Goal: Book appointment/travel/reservation

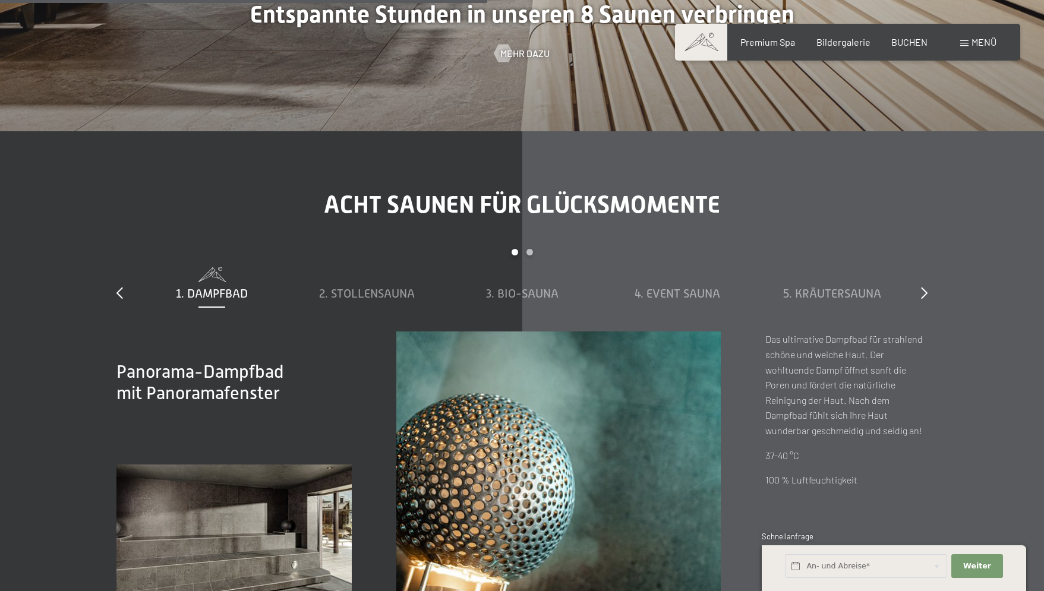
scroll to position [4239, 0]
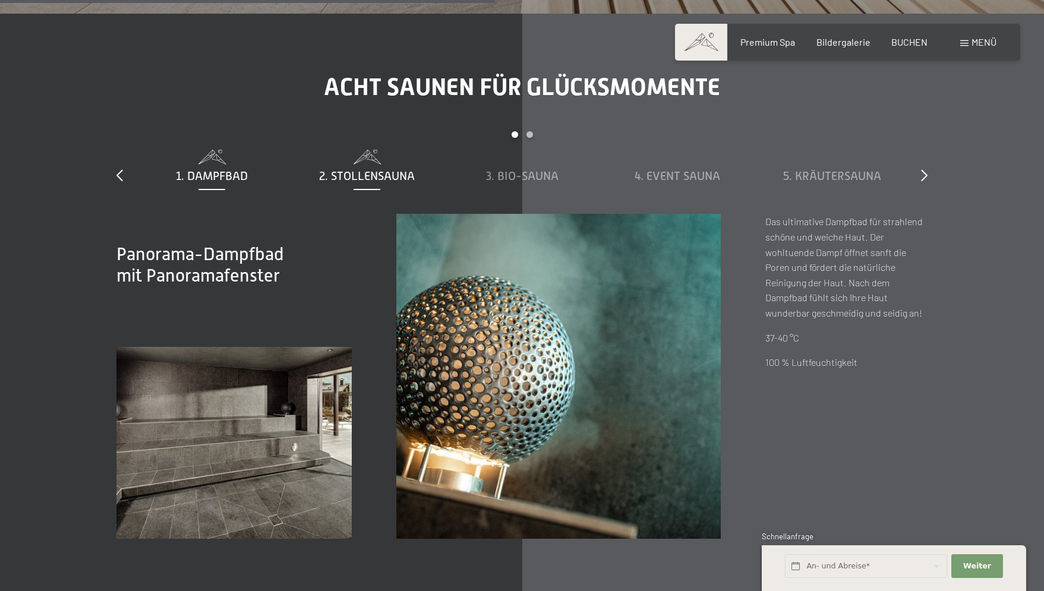
click at [364, 150] on div "2. Stollensauna" at bounding box center [366, 167] width 143 height 34
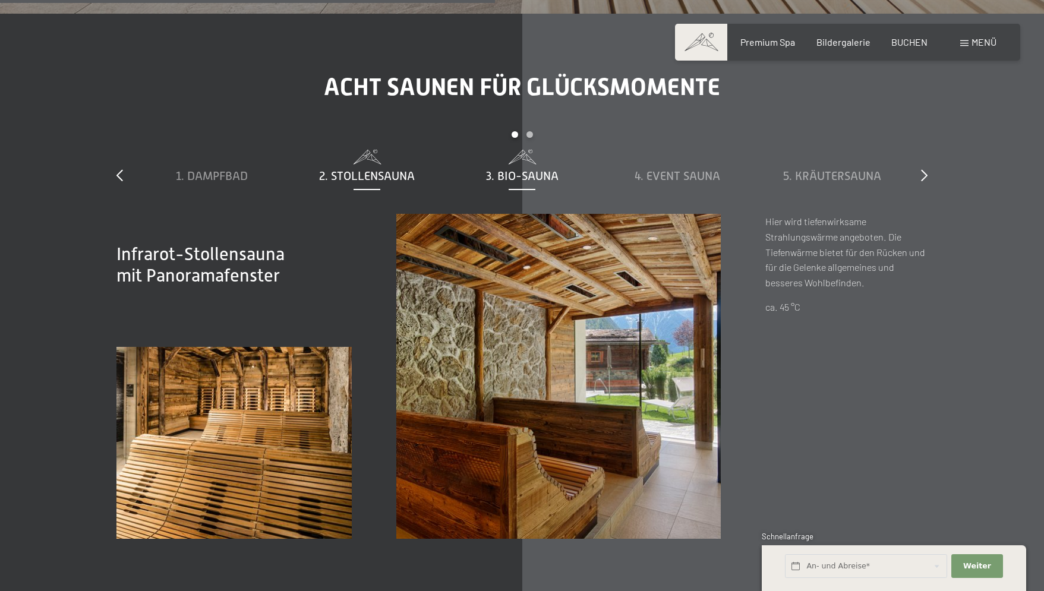
click at [504, 169] on span "3. Bio-Sauna" at bounding box center [522, 175] width 72 height 13
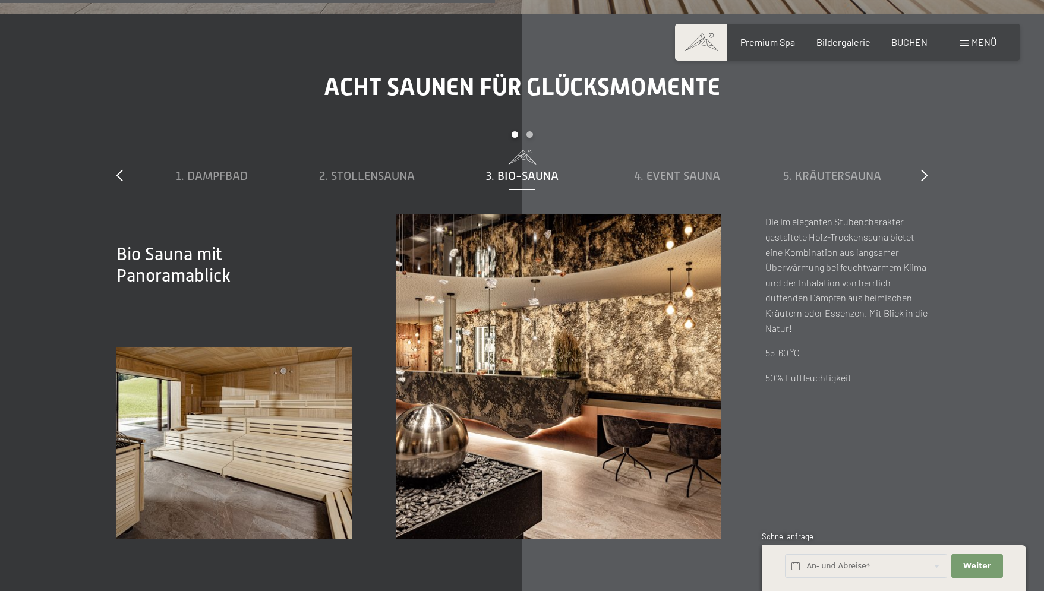
click at [504, 169] on span "3. Bio-Sauna" at bounding box center [522, 175] width 72 height 13
click at [665, 169] on span "4. Event Sauna" at bounding box center [677, 175] width 86 height 13
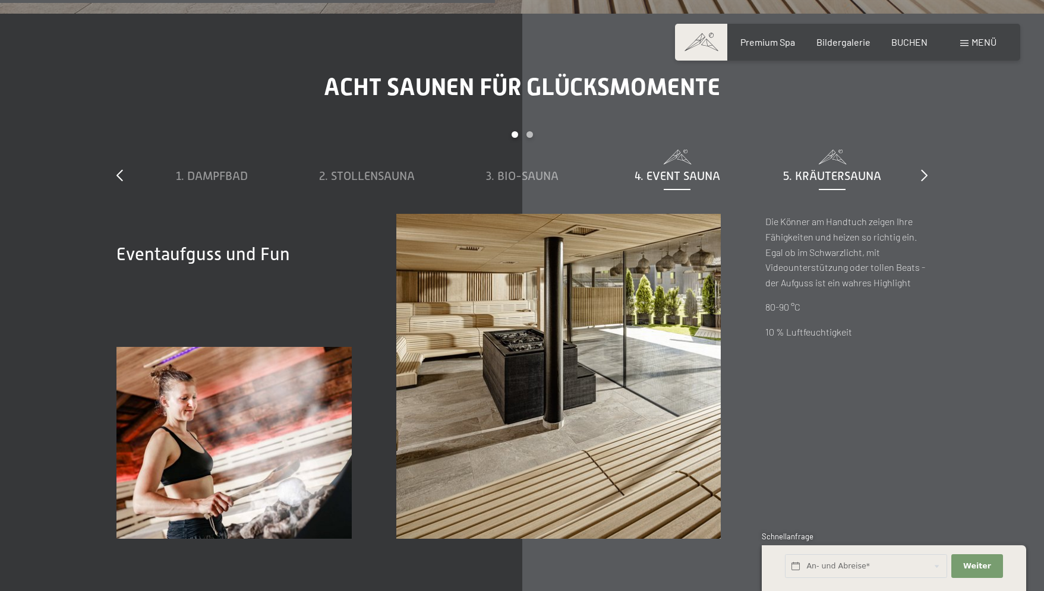
click at [813, 169] on span "5. Kräutersauna" at bounding box center [832, 175] width 98 height 13
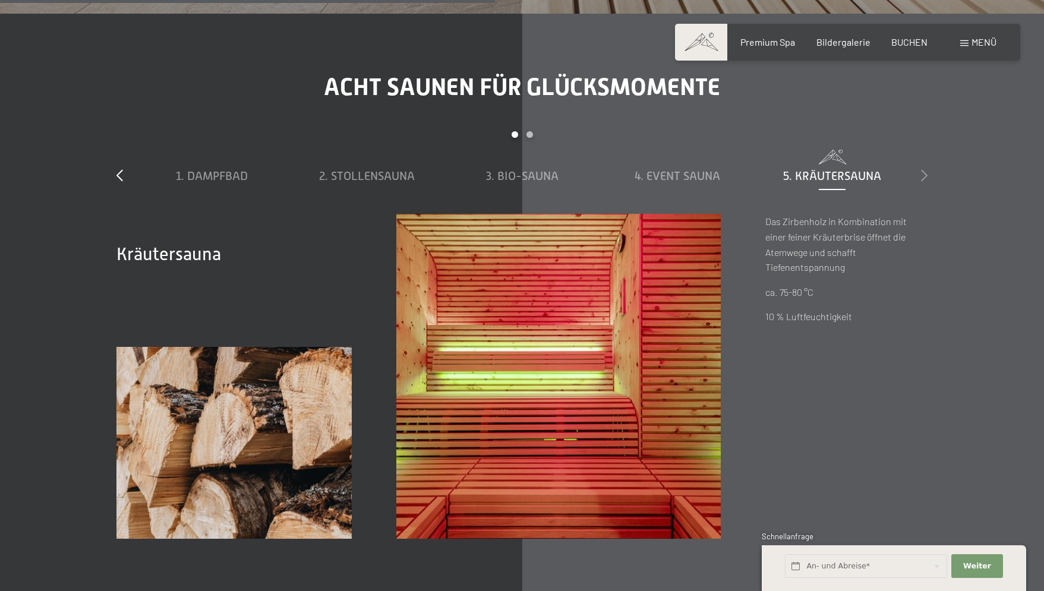
click at [924, 169] on icon at bounding box center [924, 175] width 7 height 12
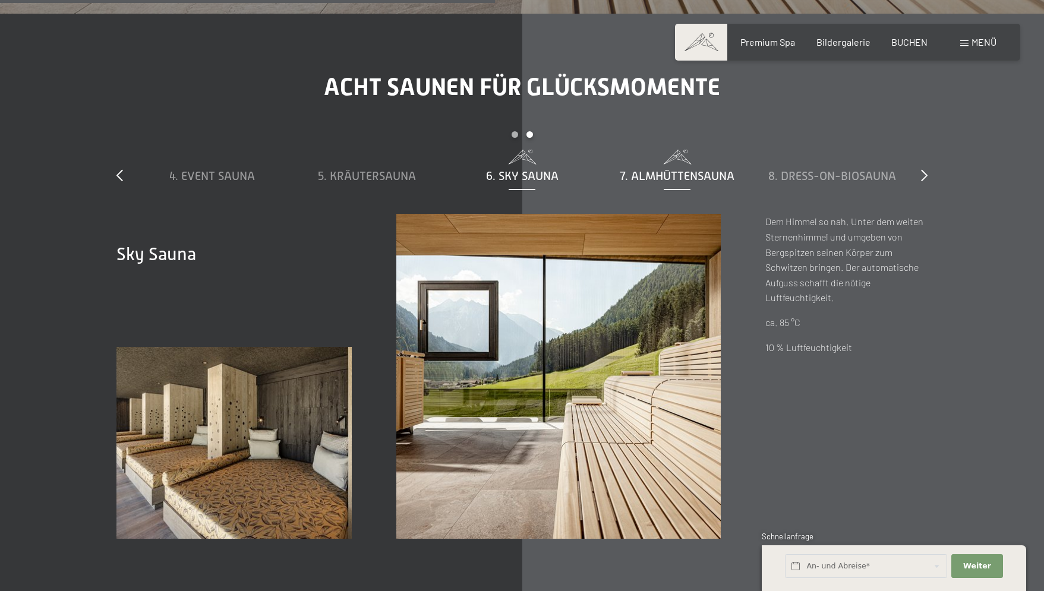
click at [652, 169] on span "7. Almhüttensauna" at bounding box center [677, 175] width 115 height 13
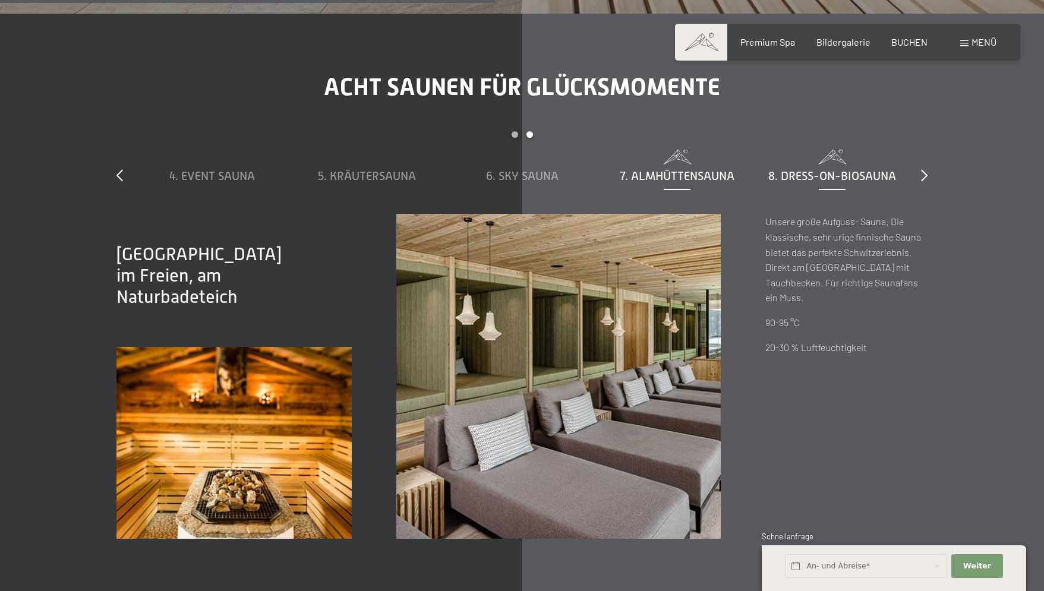
click at [809, 169] on span "8. Dress-on-Biosauna" at bounding box center [832, 175] width 128 height 13
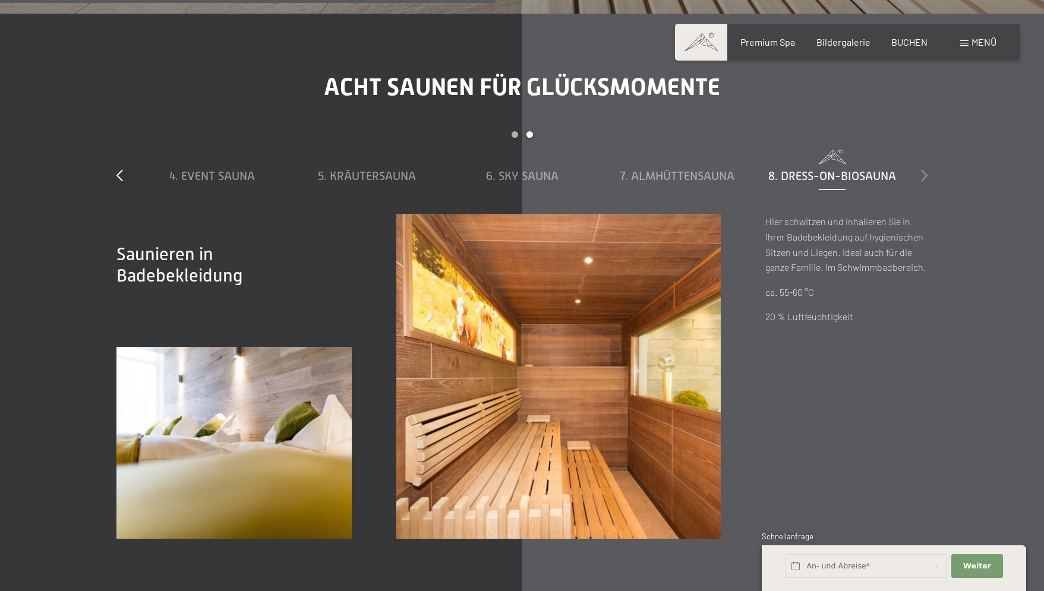
click at [923, 169] on icon at bounding box center [924, 175] width 7 height 12
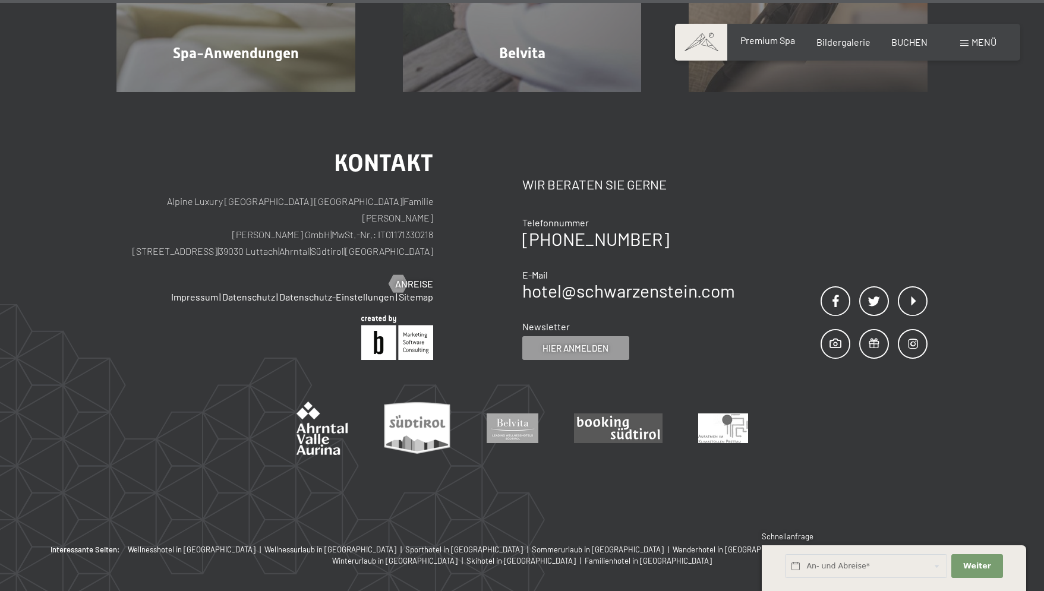
scroll to position [7743, 0]
click at [776, 45] on span "Premium Spa" at bounding box center [767, 39] width 55 height 11
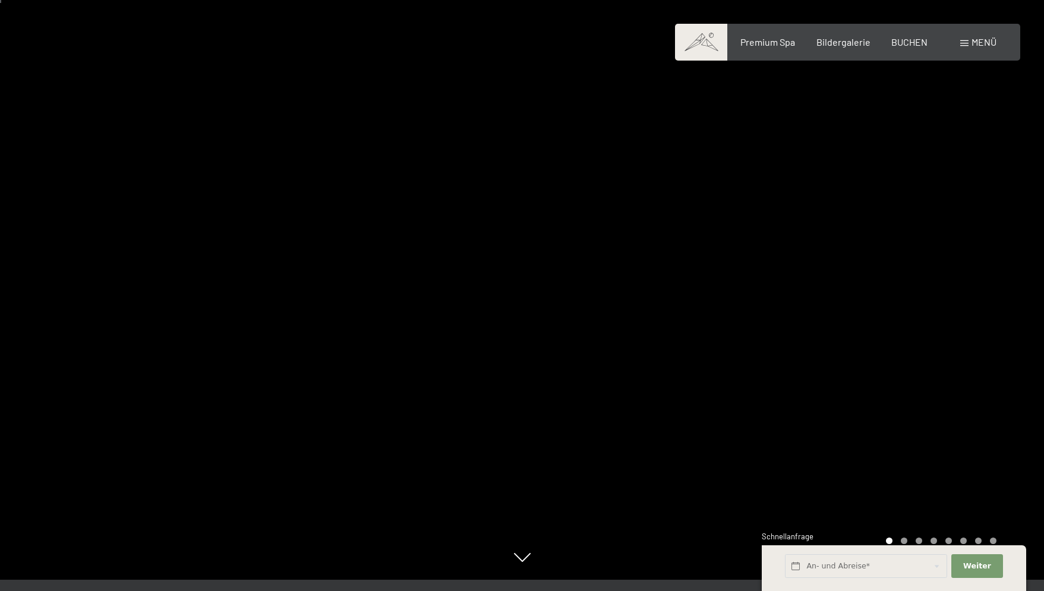
scroll to position [12, 0]
click at [979, 49] on div "Buchen Anfragen Premium Spa Bildergalerie BUCHEN Menü DE IT EN Gutschein Bilder…" at bounding box center [848, 42] width 298 height 13
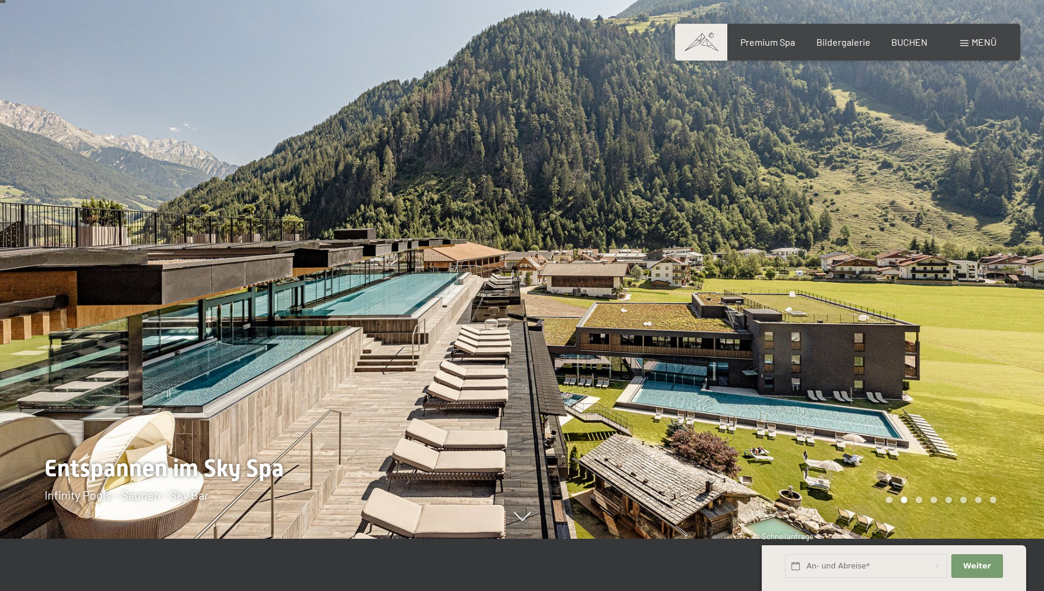
scroll to position [59, 0]
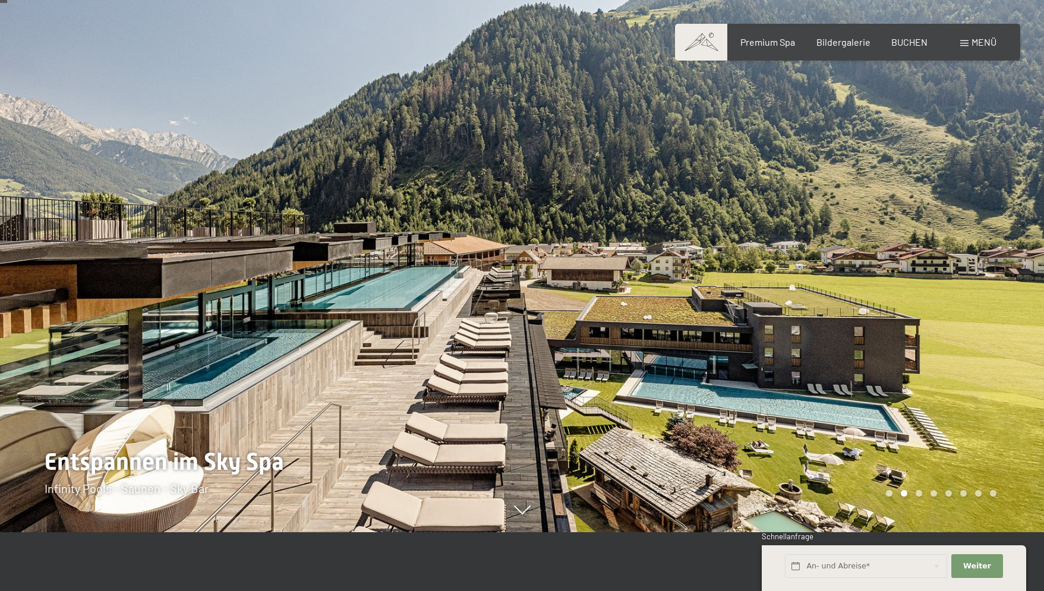
click at [1005, 282] on div at bounding box center [783, 236] width 522 height 591
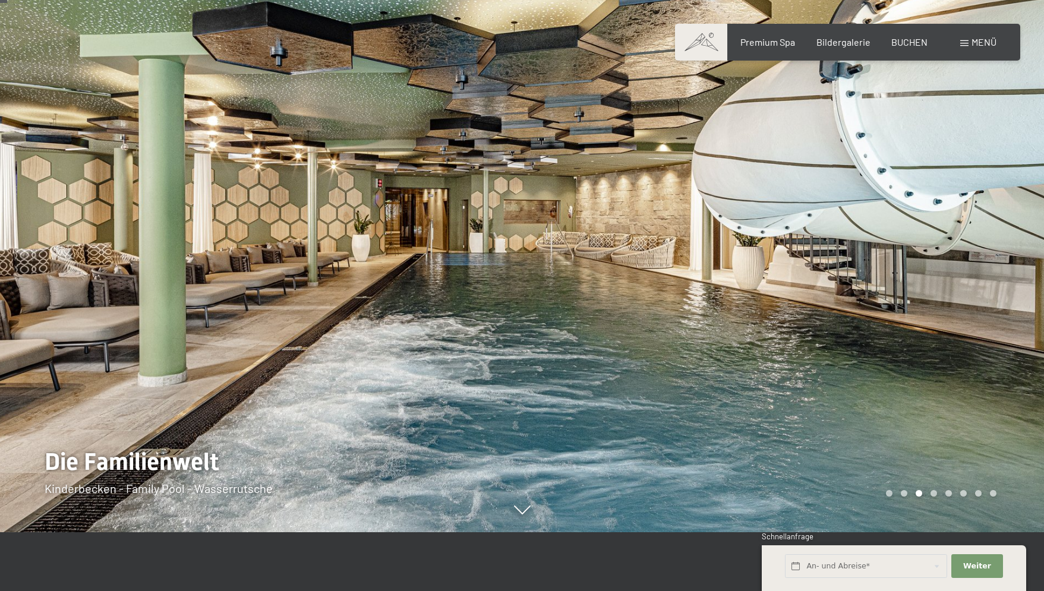
click at [1016, 266] on div at bounding box center [783, 236] width 522 height 591
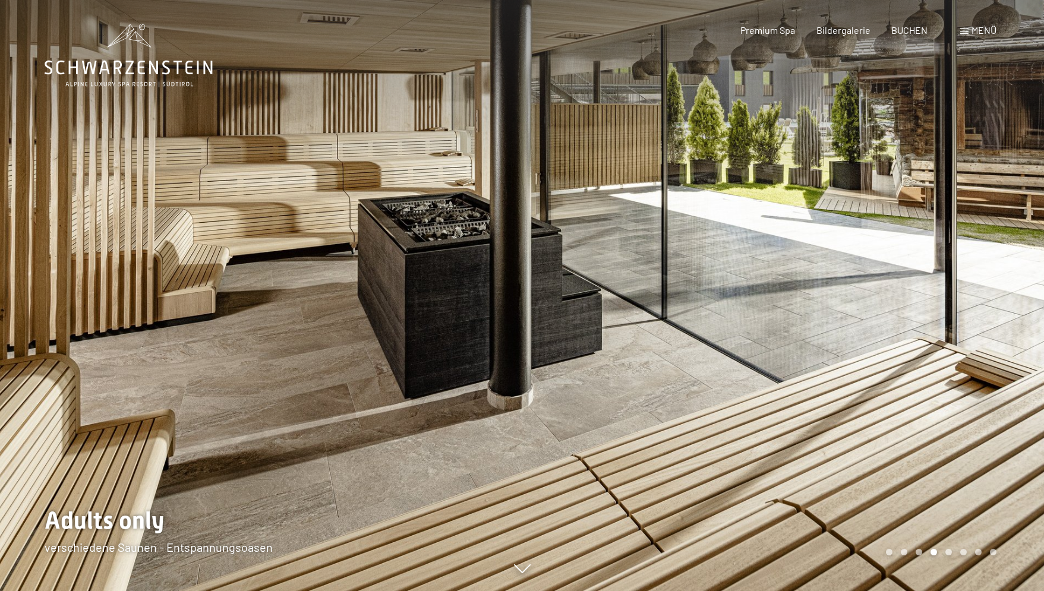
scroll to position [0, 1]
click at [1009, 298] on div at bounding box center [783, 295] width 522 height 591
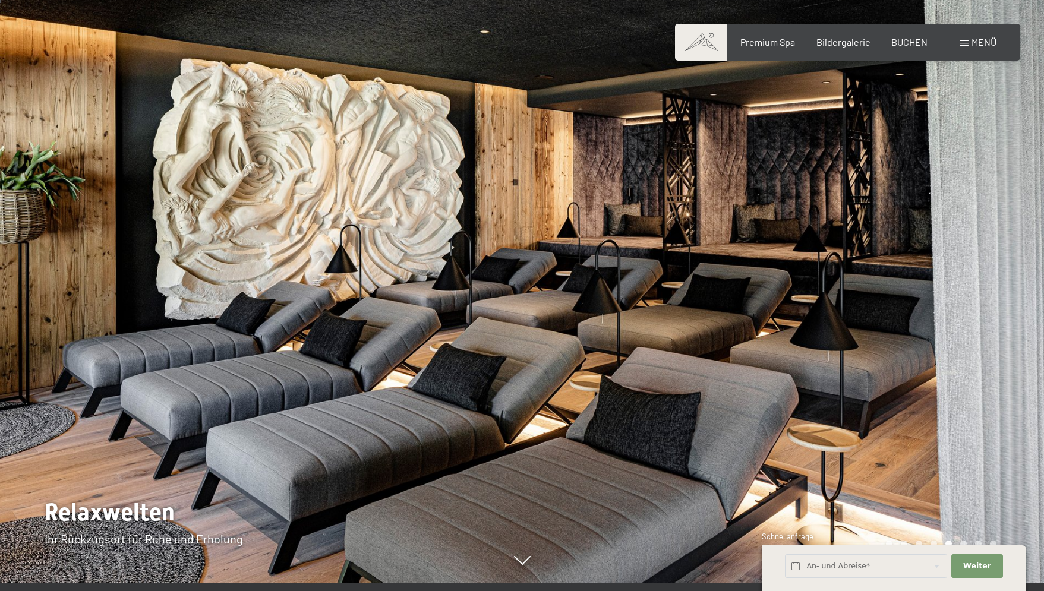
scroll to position [10, 1]
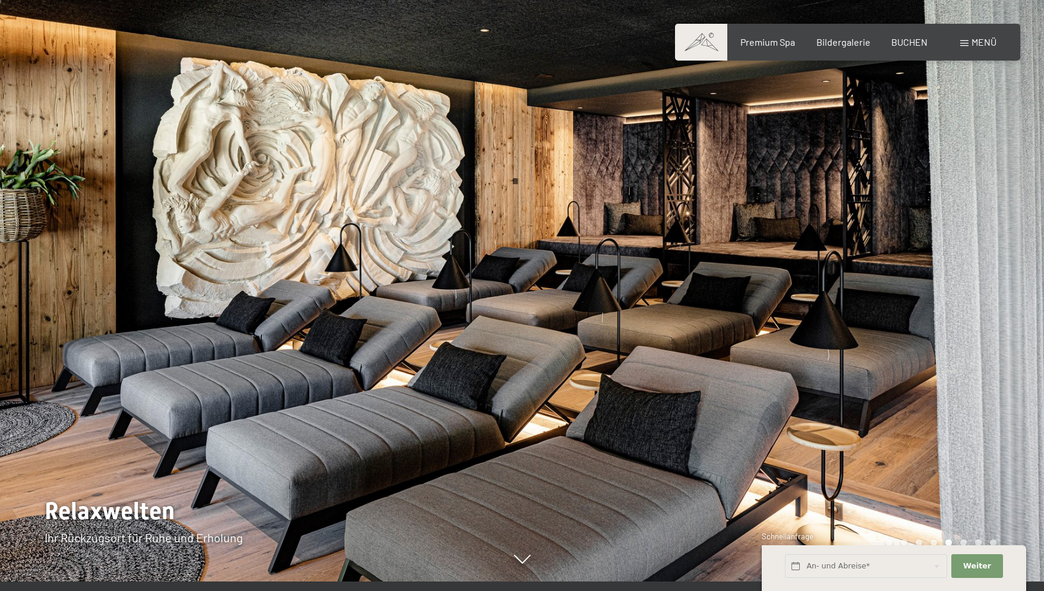
click at [1009, 298] on div at bounding box center [783, 285] width 522 height 591
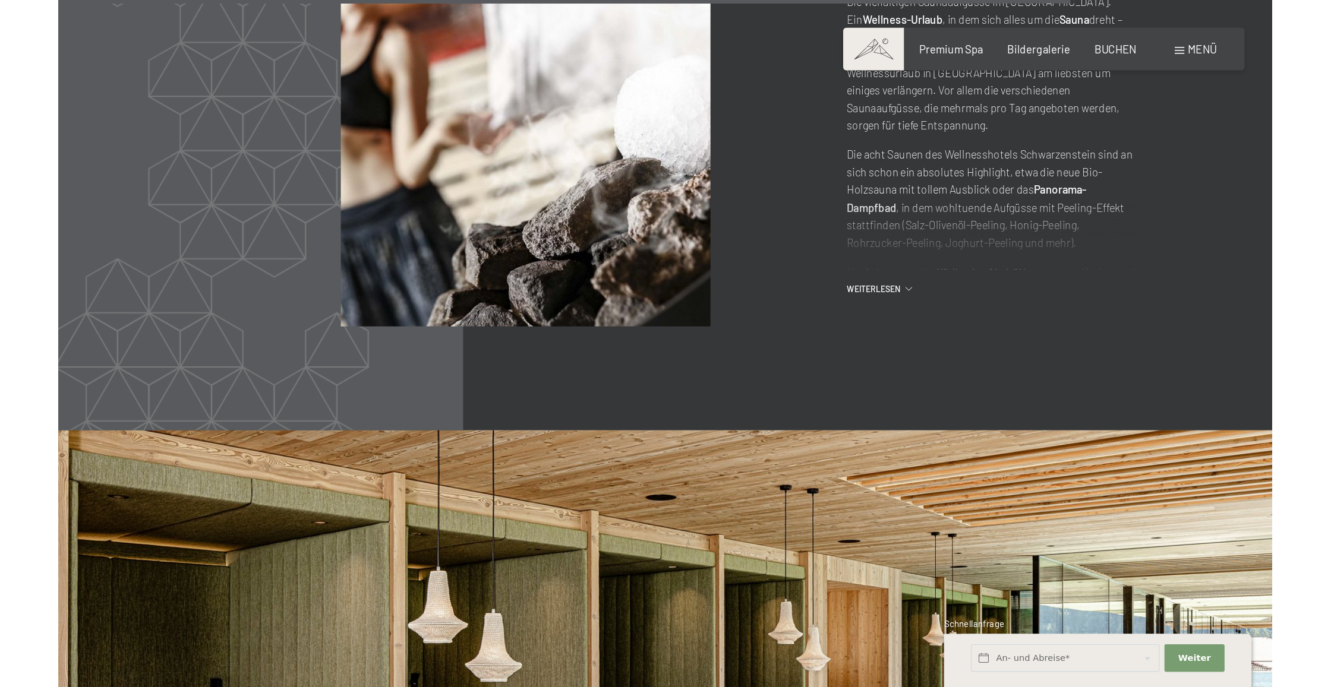
scroll to position [6830, 0]
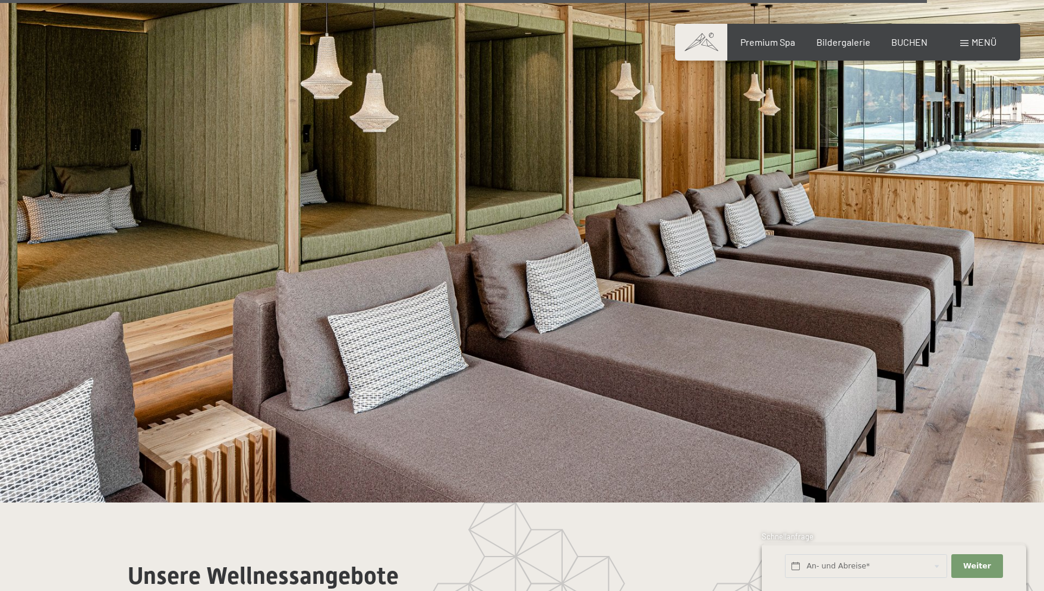
click at [982, 36] on div "Buchen Anfragen Premium Spa Bildergalerie BUCHEN Menü DE IT EN Gutschein Bilder…" at bounding box center [848, 42] width 298 height 13
click at [974, 45] on span "Menü" at bounding box center [983, 41] width 25 height 11
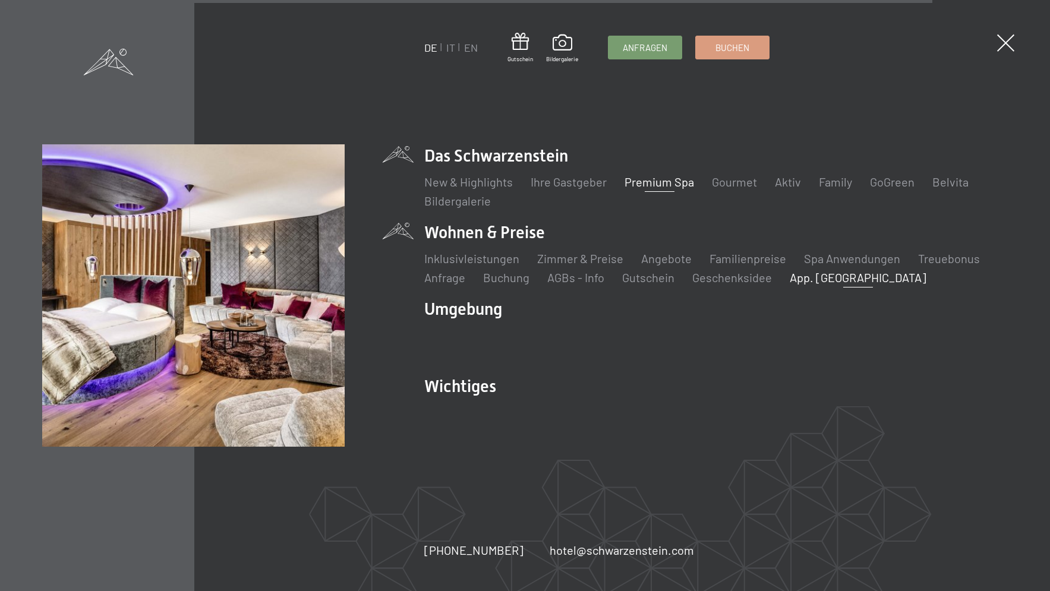
click at [817, 282] on link "App. [GEOGRAPHIC_DATA]" at bounding box center [857, 277] width 137 height 14
